Goal: Manage account settings

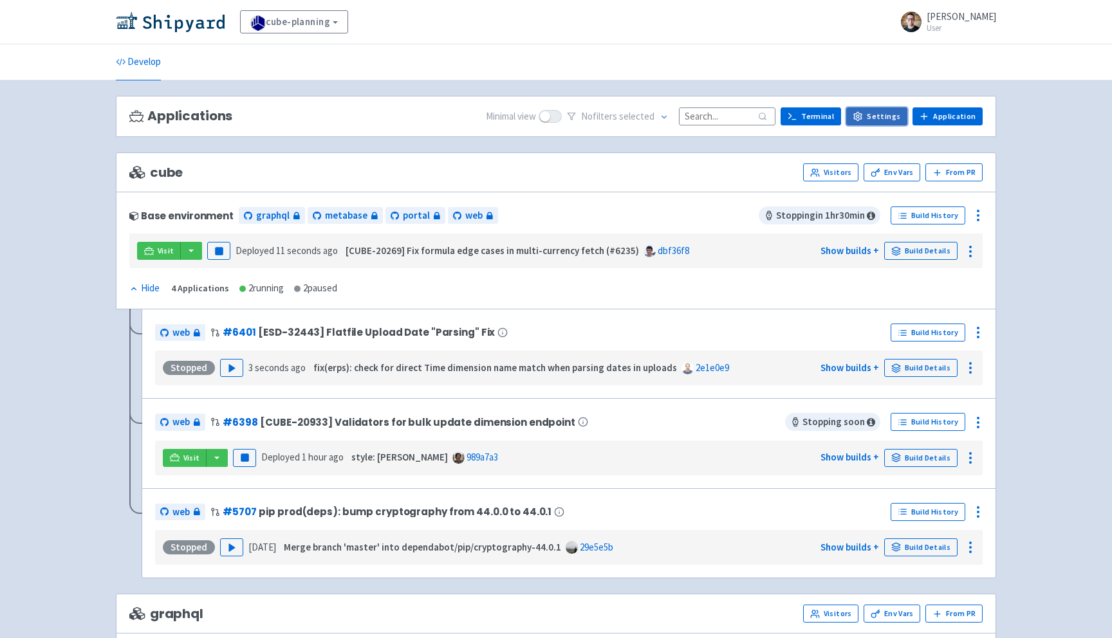
click at [886, 116] on link "Settings" at bounding box center [876, 116] width 61 height 18
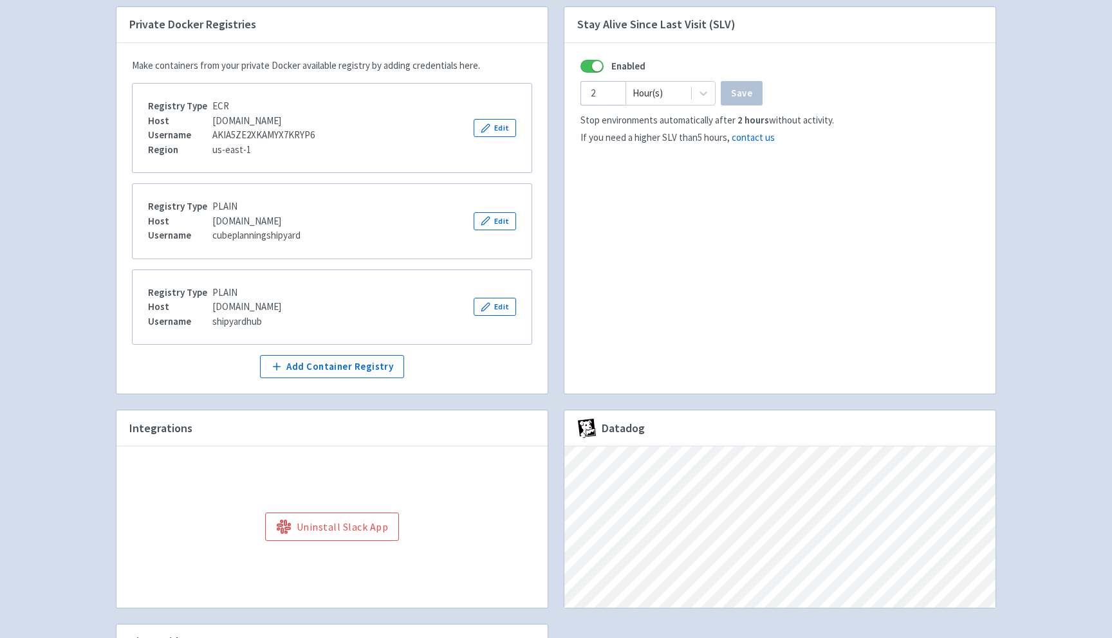
scroll to position [181, 0]
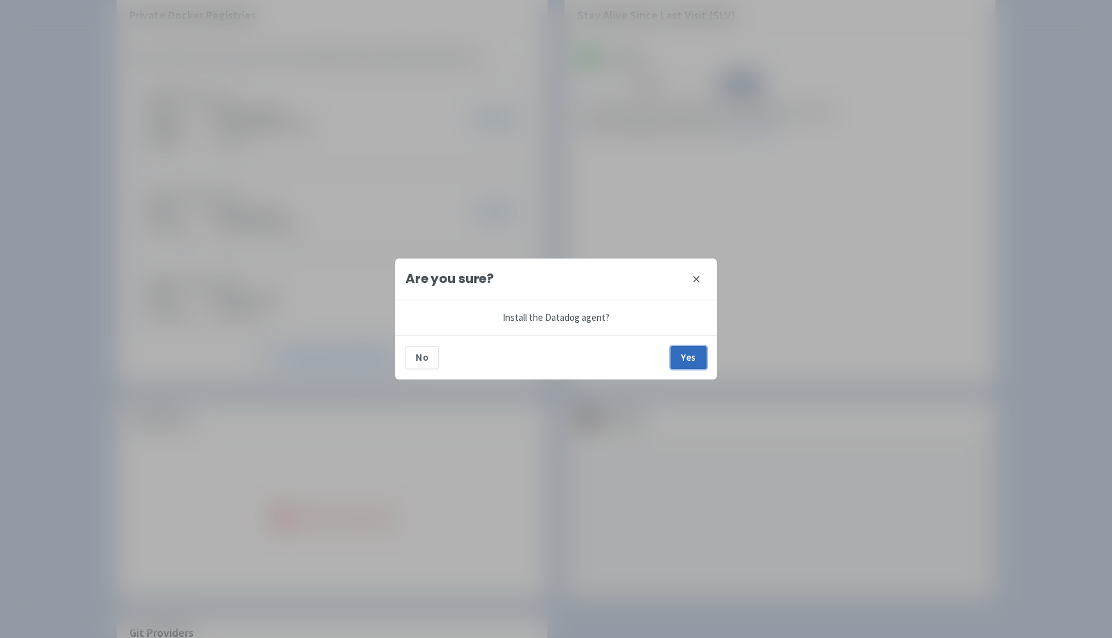
click at [695, 362] on button "Yes" at bounding box center [688, 357] width 36 height 23
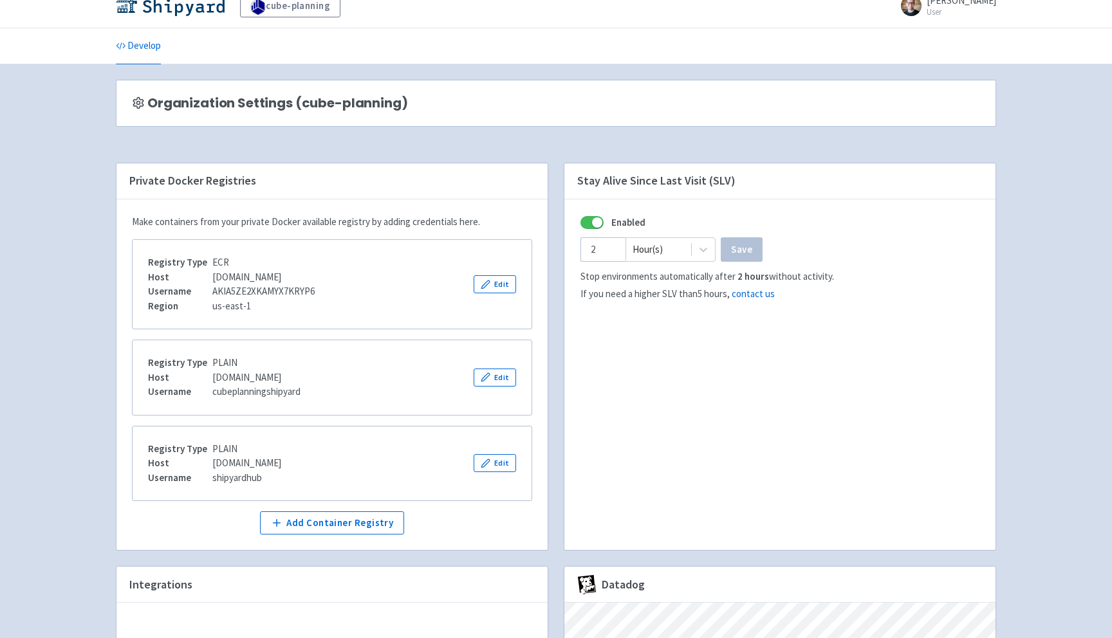
scroll to position [0, 0]
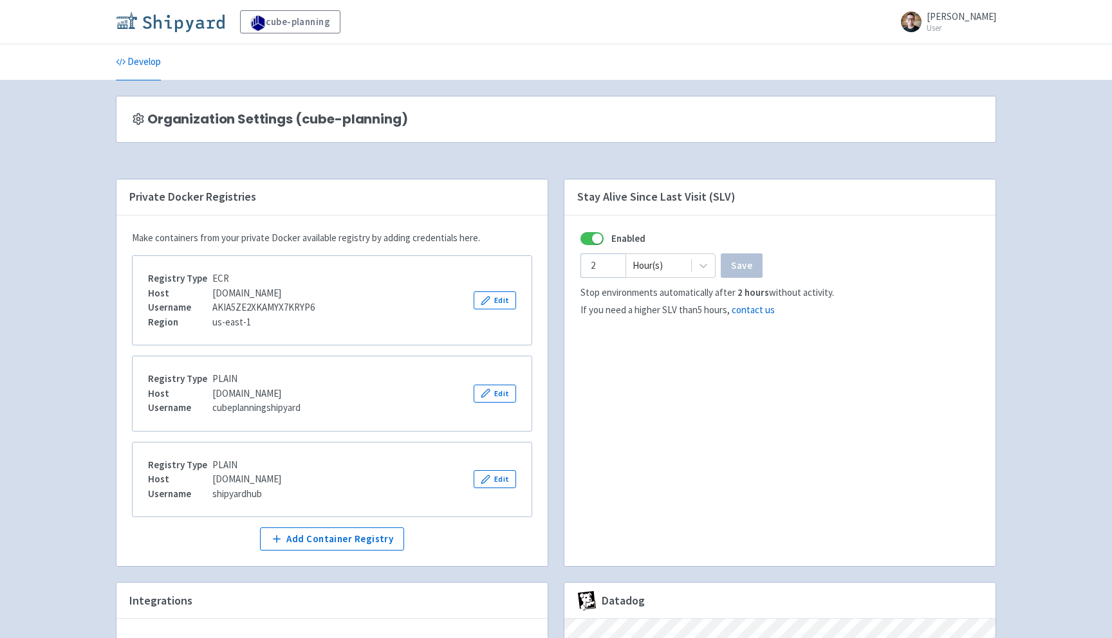
click at [128, 24] on img at bounding box center [170, 22] width 109 height 21
